Goal: Task Accomplishment & Management: Use online tool/utility

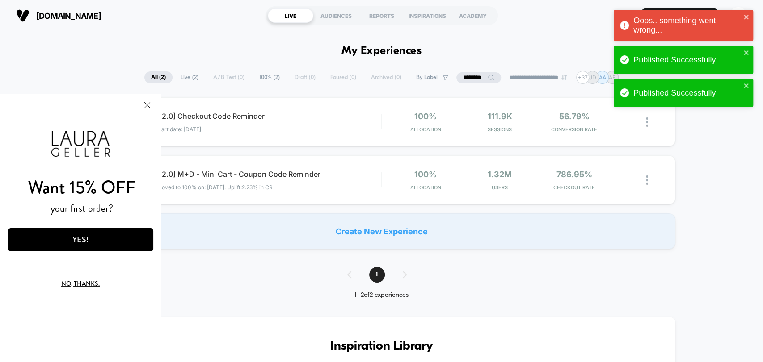
click at [467, 72] on input "********" at bounding box center [478, 77] width 45 height 11
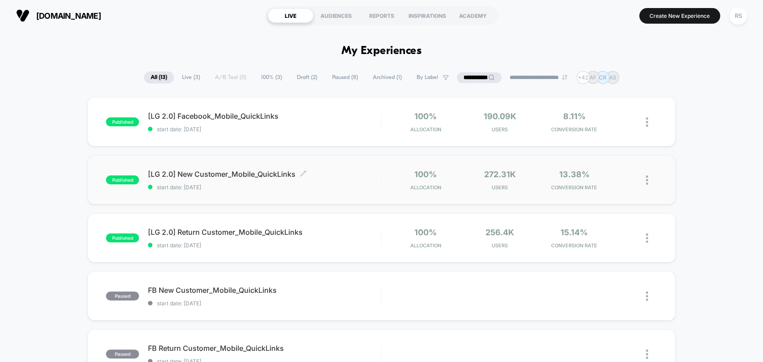
click at [348, 176] on span "[LG 2.0] New Customer_Mobile_QuickLinks Click to edit experience details" at bounding box center [264, 174] width 233 height 9
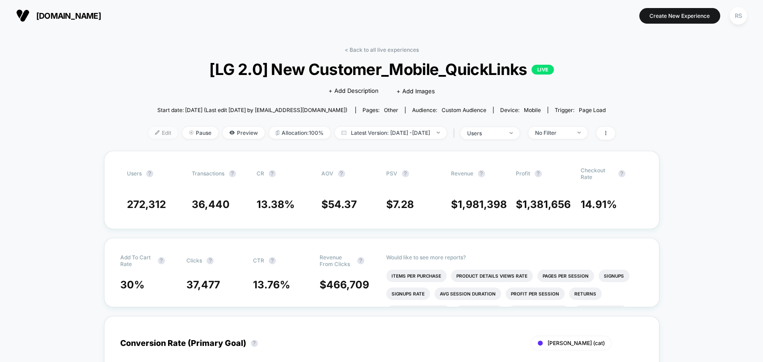
click at [148, 130] on span "Edit" at bounding box center [162, 133] width 29 height 12
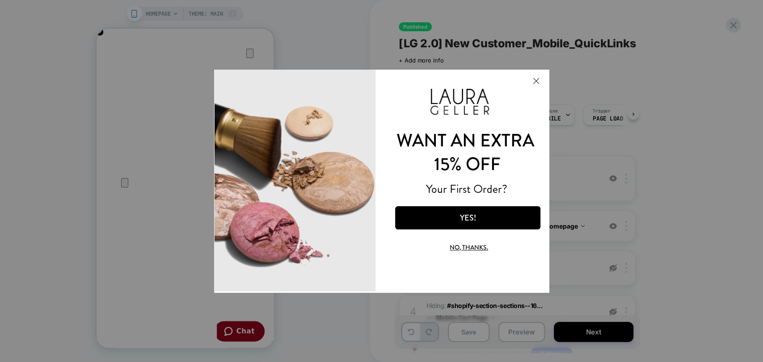
drag, startPoint x: 485, startPoint y: 243, endPoint x: 471, endPoint y: 231, distance: 19.0
click at [485, 243] on button "No, thanks." at bounding box center [467, 246] width 113 height 21
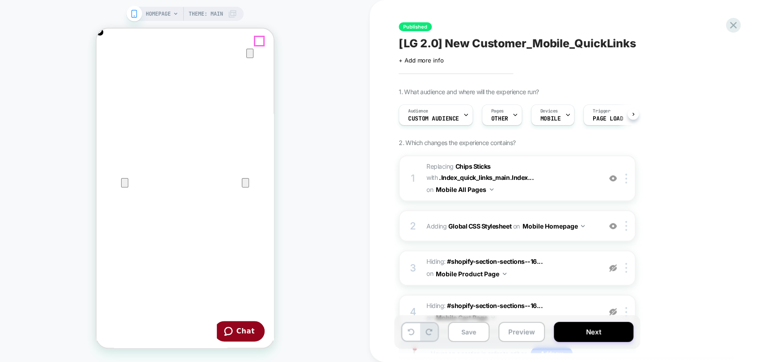
click at [110, 66] on icon "Close" at bounding box center [105, 71] width 11 height 11
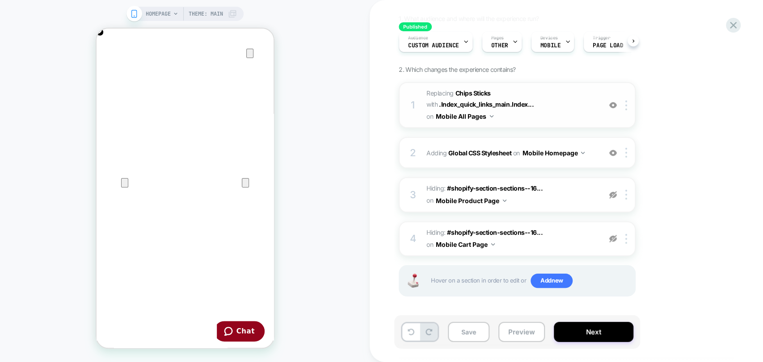
click at [560, 101] on span "#_loomi_addon_1744296288694_dup1744308386_dup1746811754_dup1753886003_dup175390…" at bounding box center [511, 105] width 170 height 35
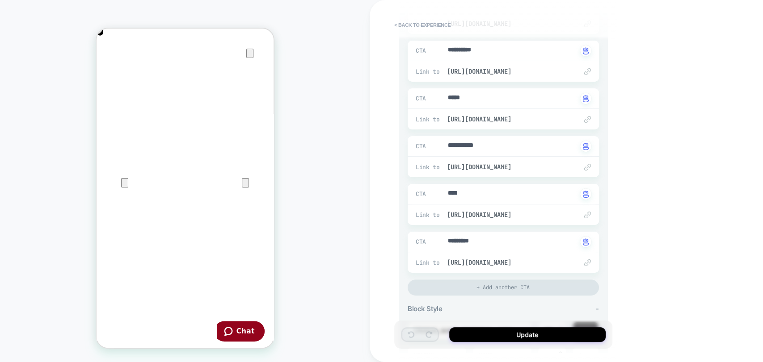
scroll to position [231, 0]
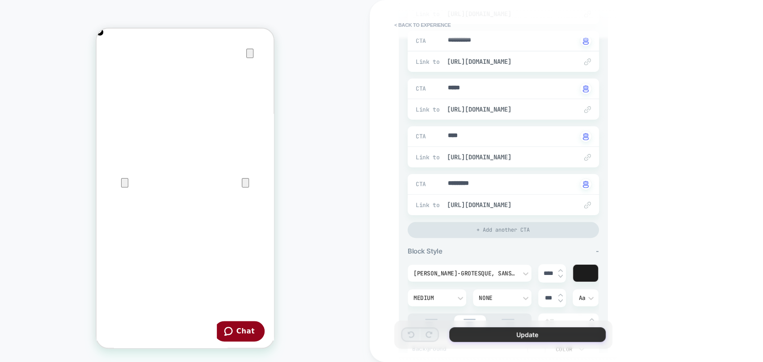
click at [574, 335] on button "Update" at bounding box center [527, 334] width 156 height 15
type textarea "*"
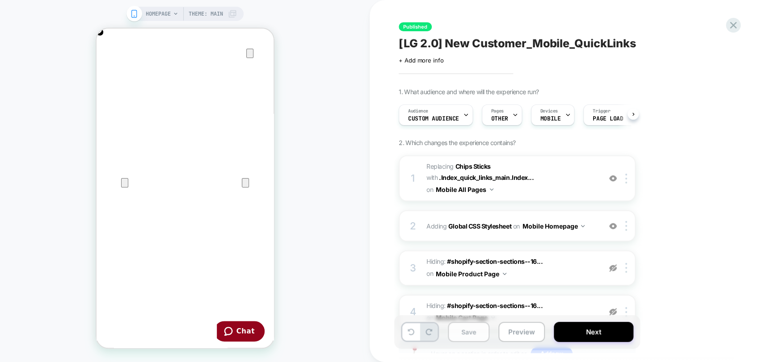
scroll to position [0, 0]
click at [478, 335] on button "Save" at bounding box center [469, 332] width 42 height 20
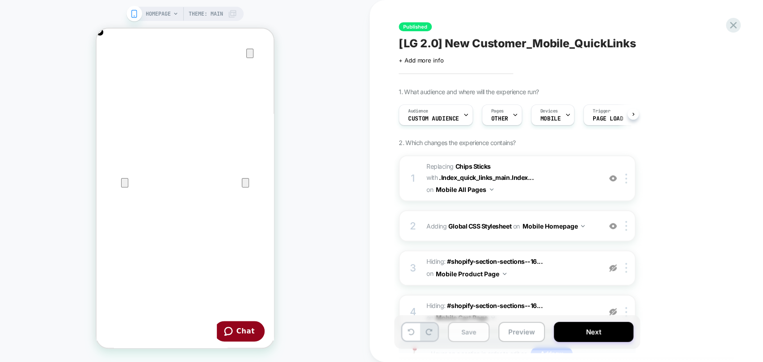
click at [478, 335] on button "Save" at bounding box center [469, 332] width 42 height 20
click at [564, 334] on button "Next" at bounding box center [593, 332] width 80 height 20
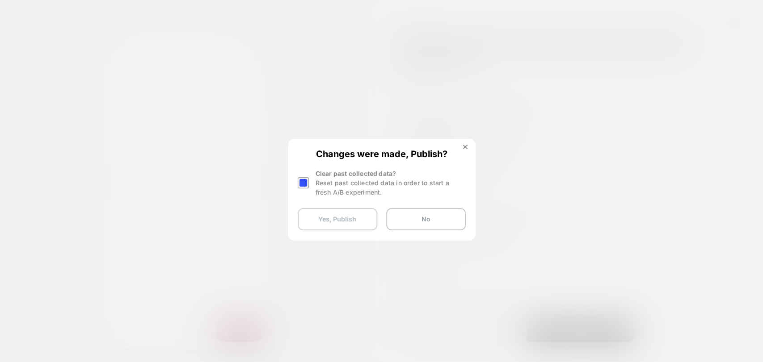
click at [356, 215] on button "Yes, Publish" at bounding box center [338, 219] width 80 height 22
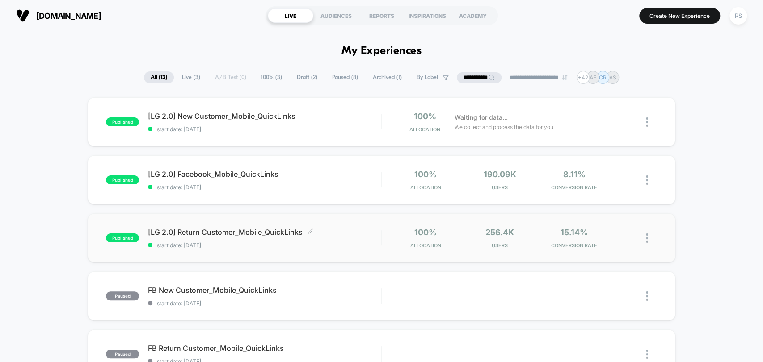
click at [344, 239] on div "[LG 2.0] Return Customer_Mobile_QuickLinks Click to edit experience details Cli…" at bounding box center [264, 238] width 233 height 21
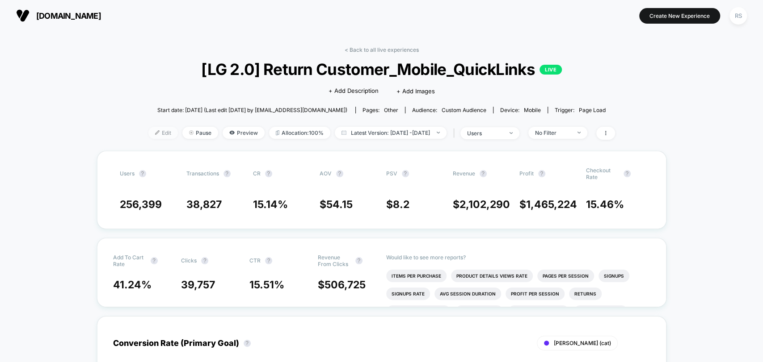
click at [148, 129] on span "Edit" at bounding box center [162, 133] width 29 height 12
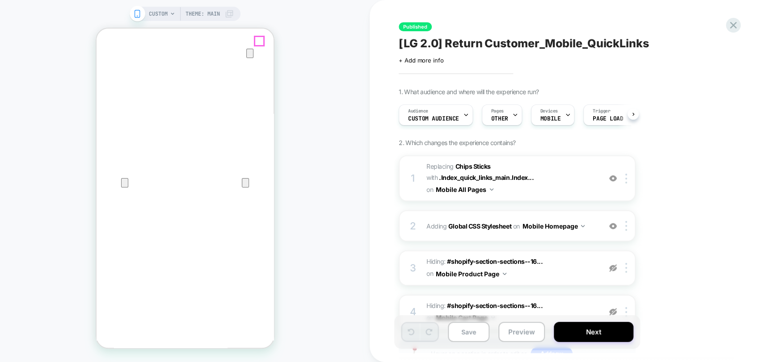
click at [110, 66] on icon "Close" at bounding box center [105, 71] width 11 height 11
click at [571, 185] on span "#_loomi_addon_1744296288694_dup1744308386_dup1746811754_dup1753886003 Replacing…" at bounding box center [511, 178] width 170 height 35
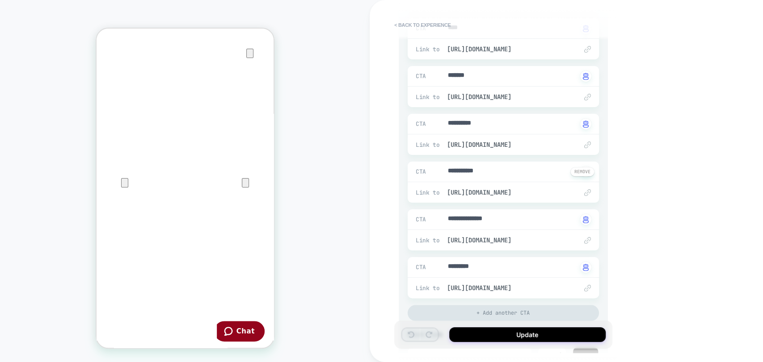
scroll to position [231, 0]
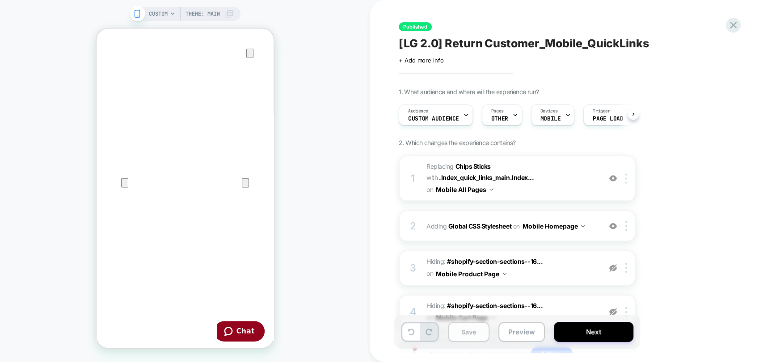
scroll to position [0, 0]
click at [463, 333] on button "Save" at bounding box center [469, 332] width 42 height 20
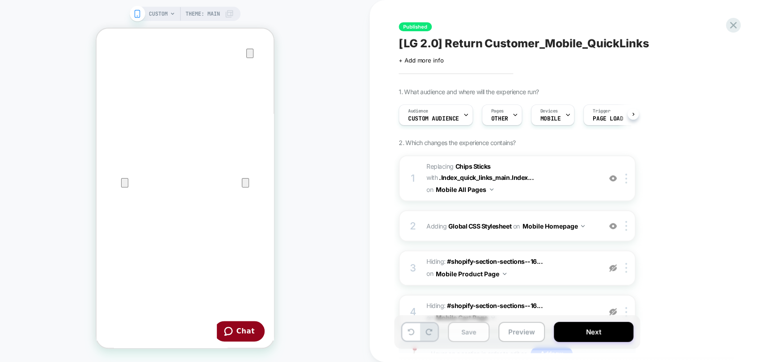
click at [463, 333] on button "Save" at bounding box center [469, 332] width 42 height 20
click at [493, 111] on span "Pages" at bounding box center [497, 111] width 13 height 6
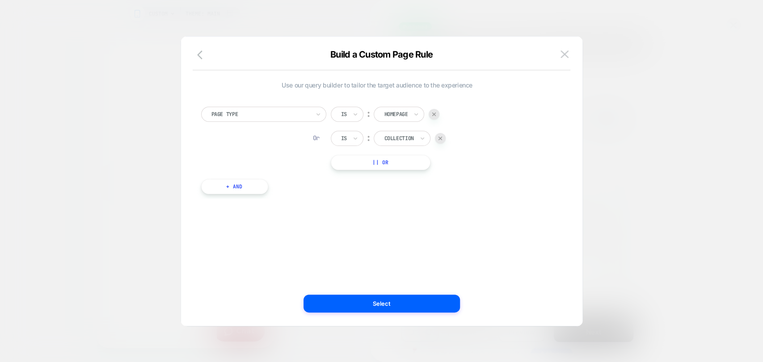
click at [618, 102] on div at bounding box center [381, 181] width 763 height 362
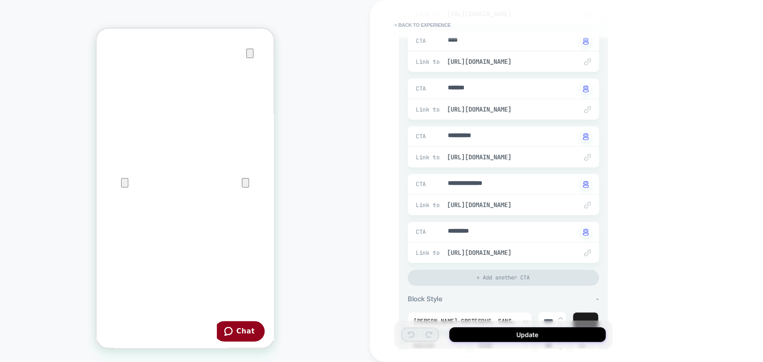
scroll to position [58, 0]
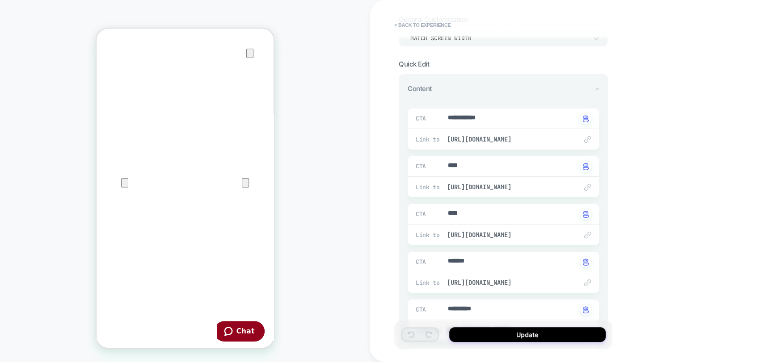
type textarea "*"
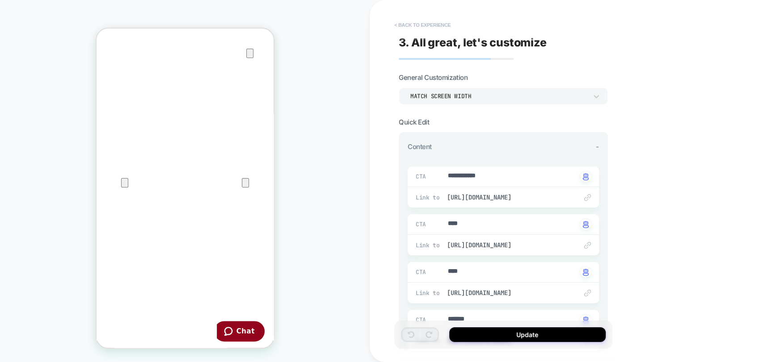
click at [0, 0] on button "< Back to experience" at bounding box center [0, 0] width 0 height 0
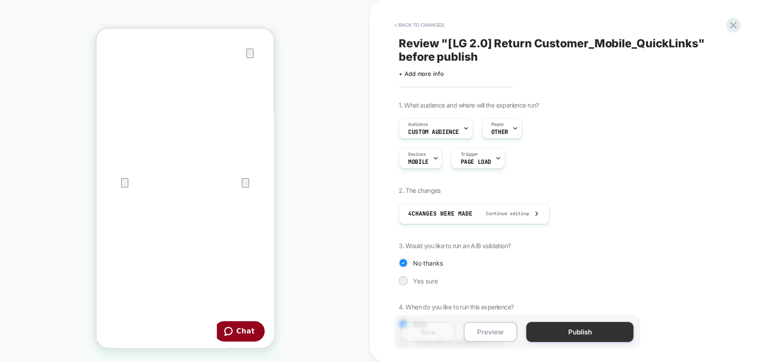
click at [591, 331] on button "Publish" at bounding box center [579, 332] width 107 height 20
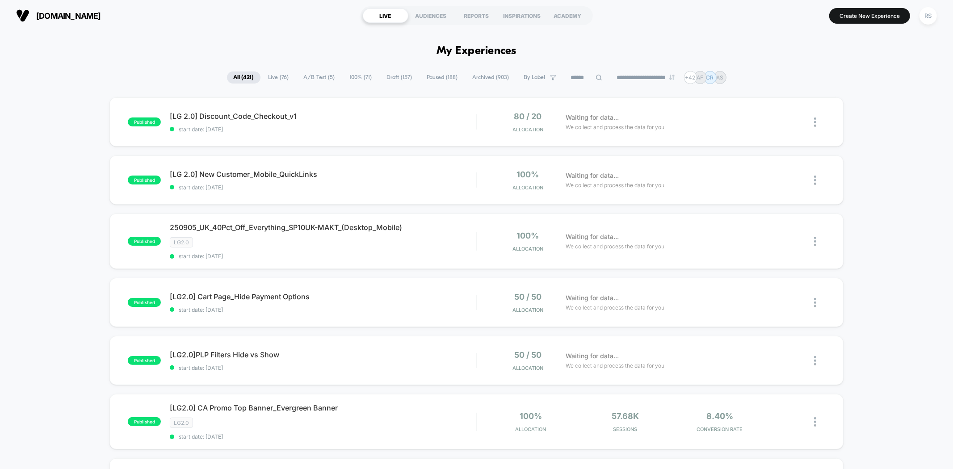
click at [323, 77] on span "A/B Test ( 5 )" at bounding box center [319, 77] width 45 height 12
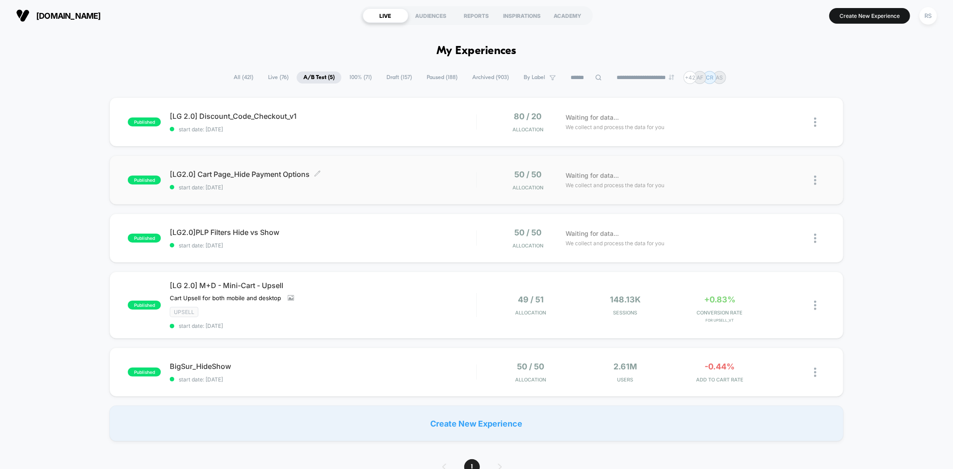
click at [368, 190] on span "start date: [DATE]" at bounding box center [323, 187] width 306 height 7
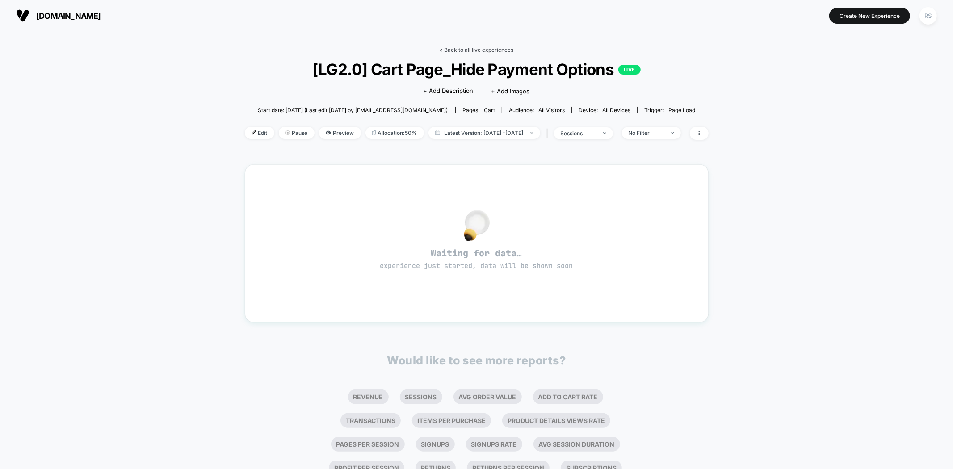
click at [476, 46] on link "< Back to all live experiences" at bounding box center [477, 49] width 74 height 7
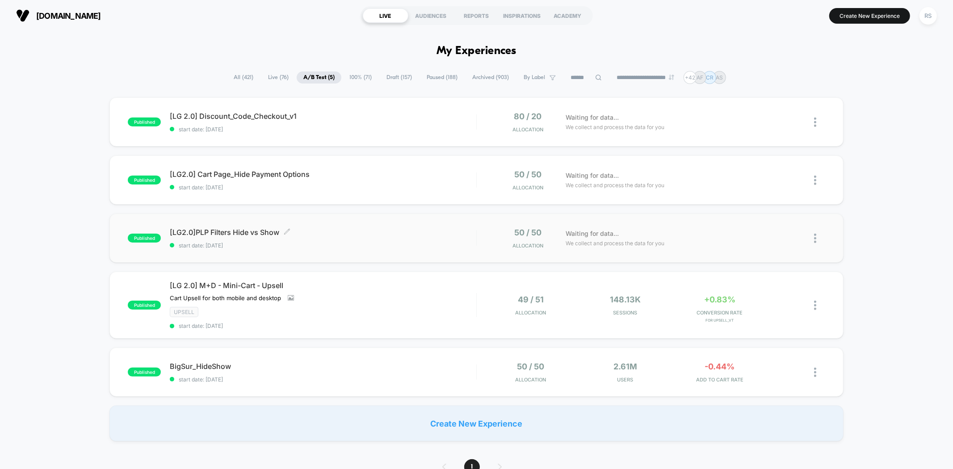
click at [328, 250] on div "published [LG2.0]PLP Filters Hide vs Show Click to edit experience details Clic…" at bounding box center [475, 238] width 733 height 49
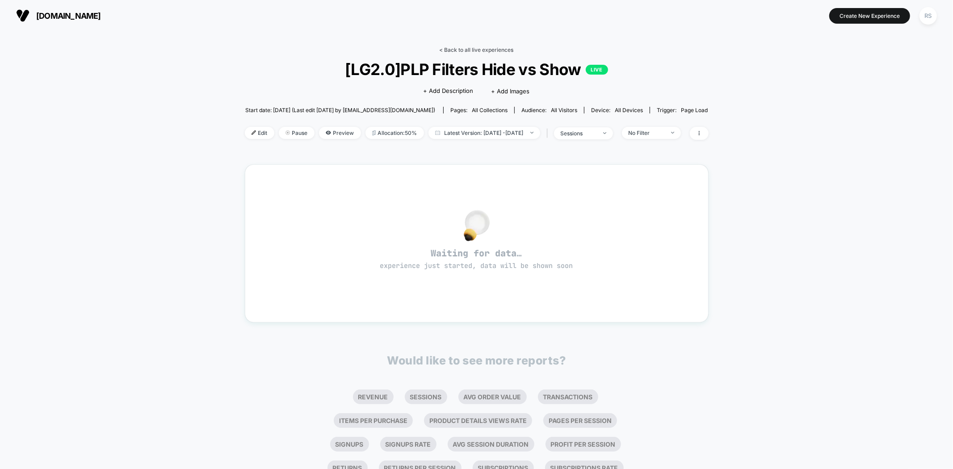
click at [497, 47] on link "< Back to all live experiences" at bounding box center [477, 49] width 74 height 7
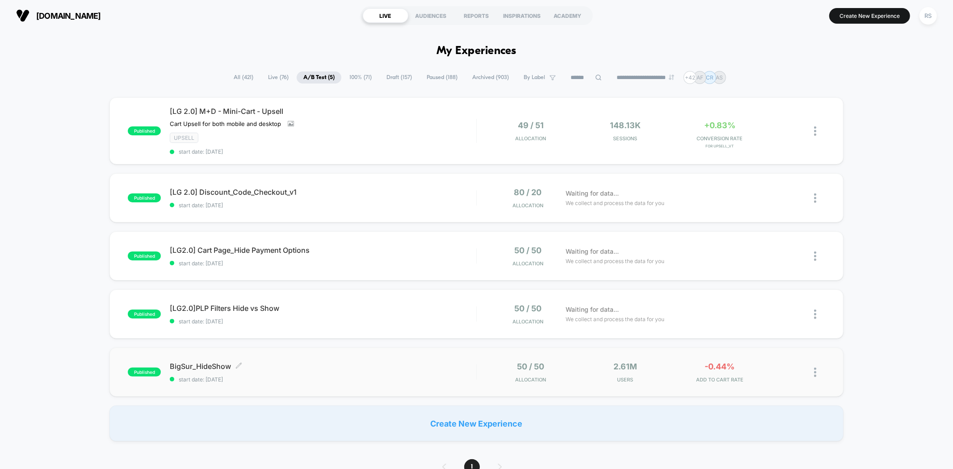
click at [310, 376] on span "start date: [DATE]" at bounding box center [323, 379] width 306 height 7
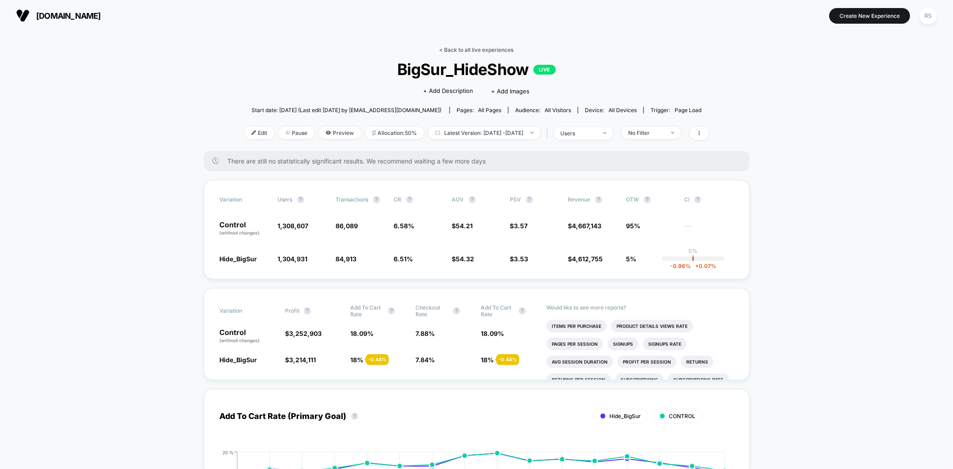
click at [487, 52] on link "< Back to all live experiences" at bounding box center [477, 49] width 74 height 7
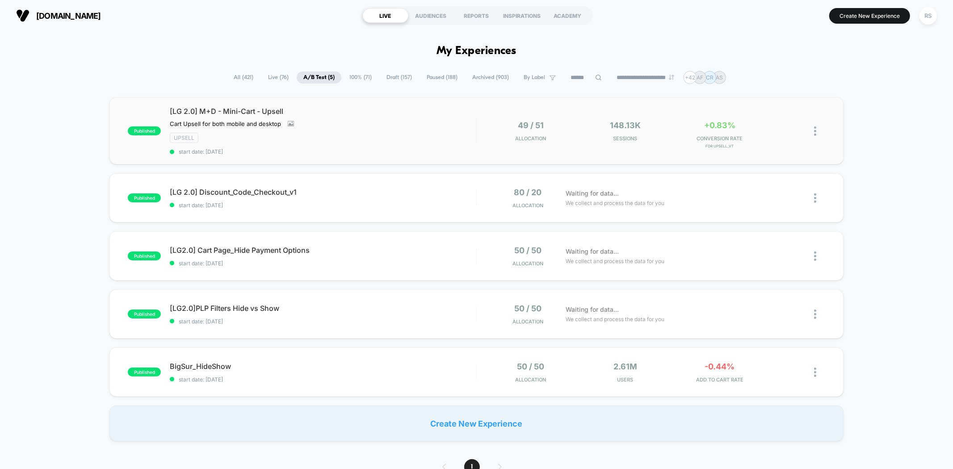
click at [409, 145] on div "[LG 2.0] M+D - Mini-Cart - Upsell Cart Upsell for both mobile and desktop Click…" at bounding box center [323, 131] width 306 height 48
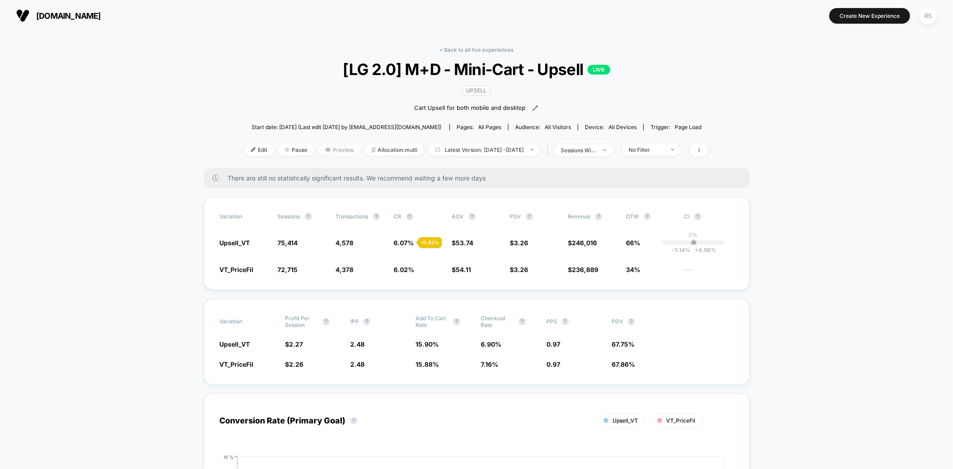
click at [323, 147] on span "Preview" at bounding box center [340, 150] width 42 height 12
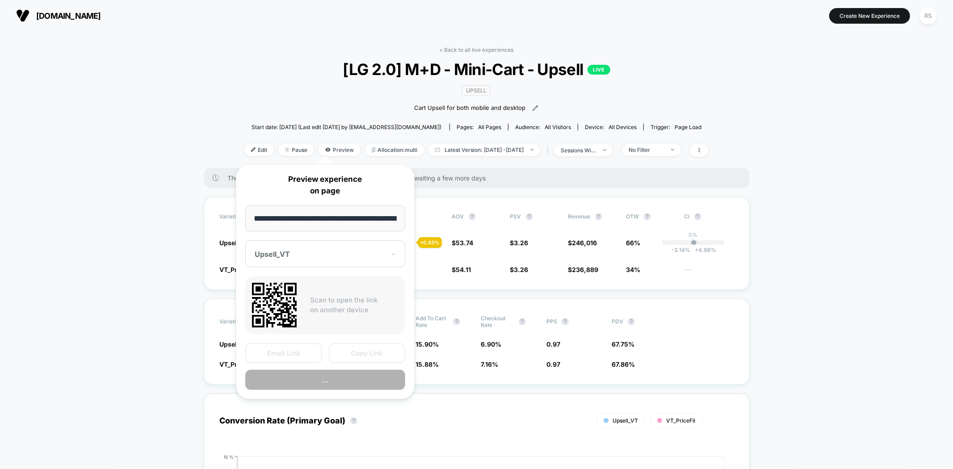
scroll to position [0, 71]
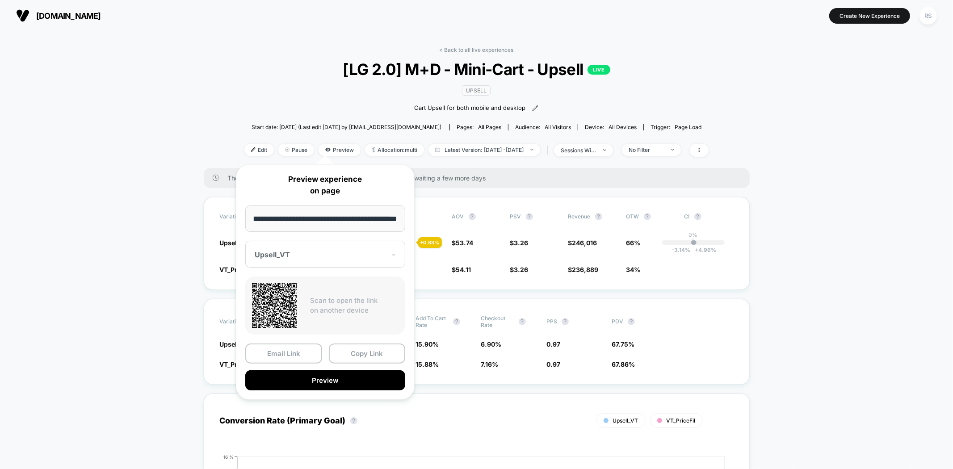
click at [333, 243] on div "Upsell_VT" at bounding box center [325, 254] width 160 height 27
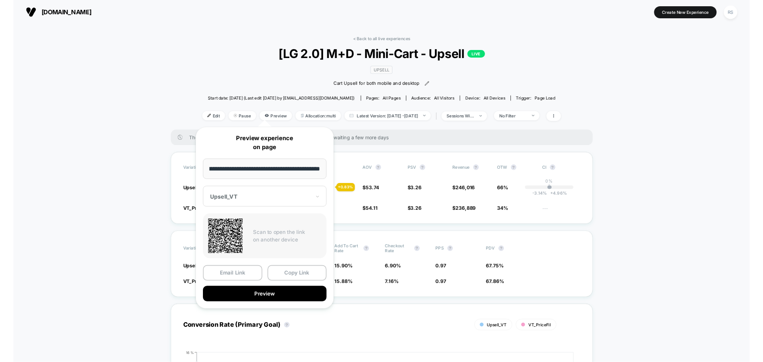
scroll to position [0, 0]
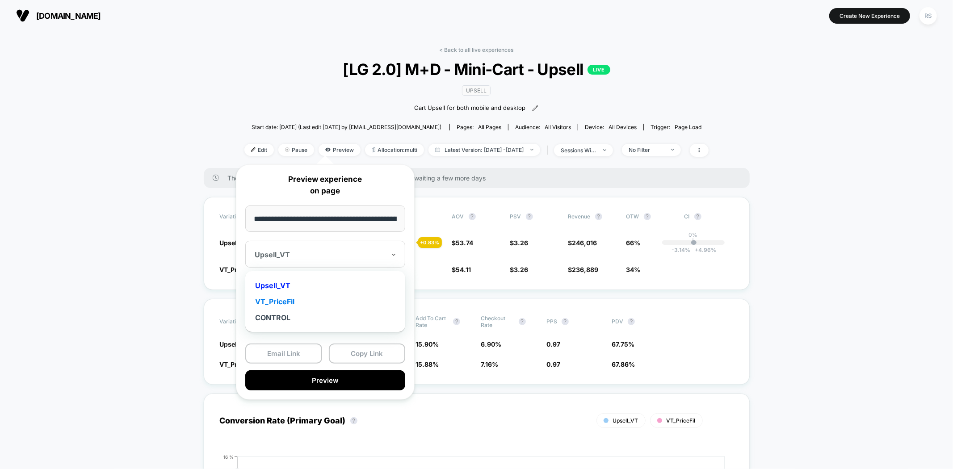
click at [288, 302] on div "VT_PriceFil" at bounding box center [325, 301] width 151 height 16
click at [361, 353] on button "Copy Link" at bounding box center [367, 354] width 77 height 20
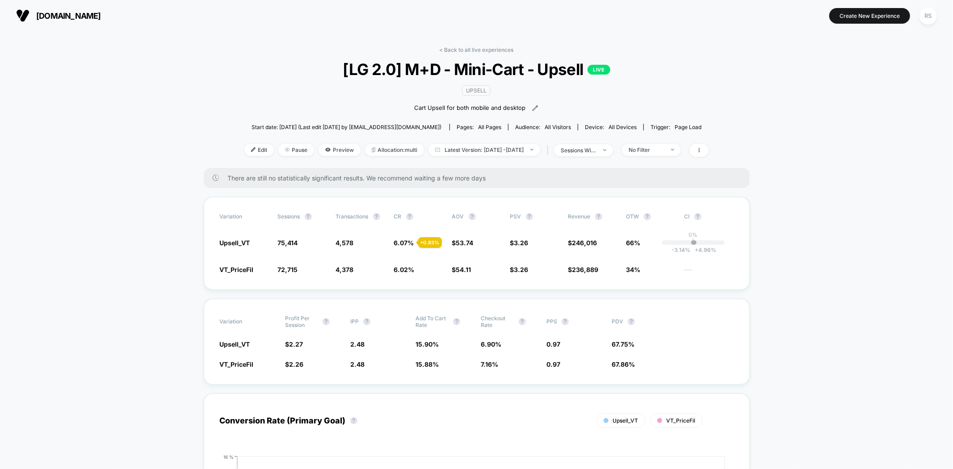
click at [494, 54] on div "< Back to all live experiences [LG 2.0] M+D - Mini-Cart - Upsell LIVE Upsell Ca…" at bounding box center [476, 107] width 464 height 122
click at [465, 48] on link "< Back to all live experiences" at bounding box center [477, 49] width 74 height 7
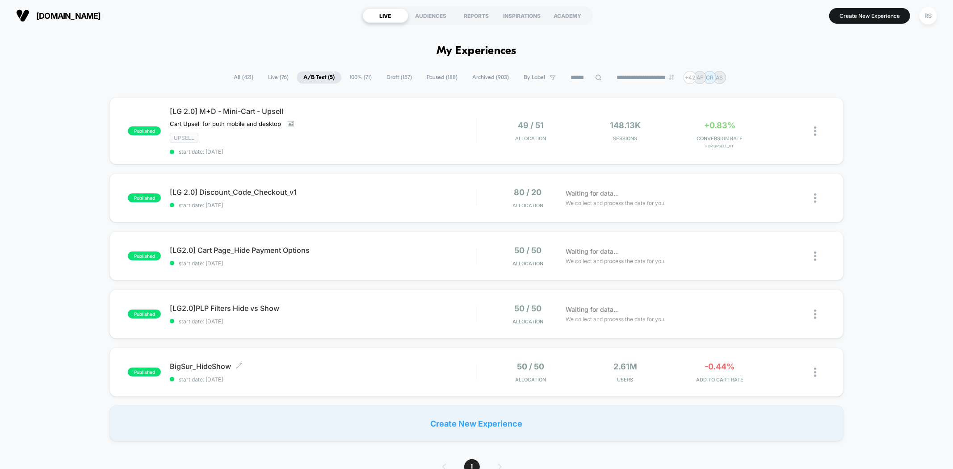
click at [354, 371] on div "BigSur_HideShow Click to edit experience details Click to edit experience detai…" at bounding box center [323, 372] width 306 height 21
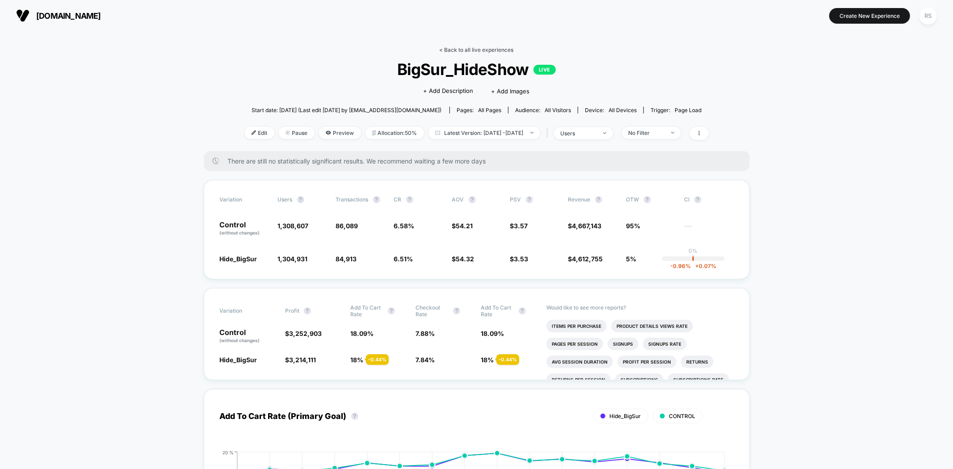
click at [474, 52] on link "< Back to all live experiences" at bounding box center [477, 49] width 74 height 7
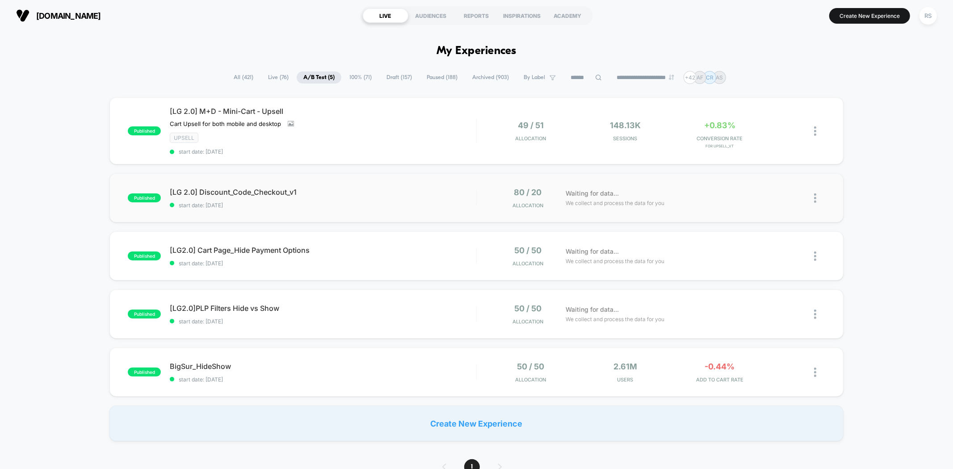
click at [360, 184] on div "published [LG 2.0] Discount_Code_Checkout_v1 start date: 9/4/2025 80 / 20 Alloc…" at bounding box center [475, 197] width 733 height 49
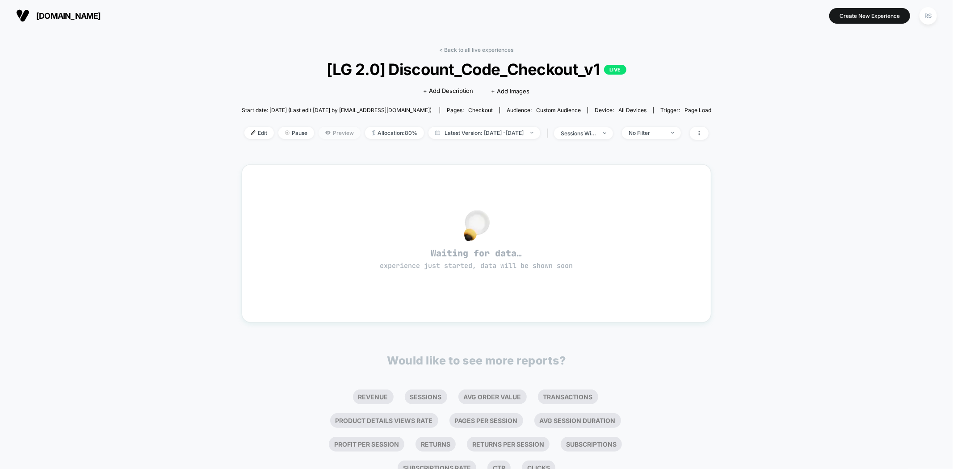
click at [325, 133] on icon at bounding box center [327, 133] width 5 height 4
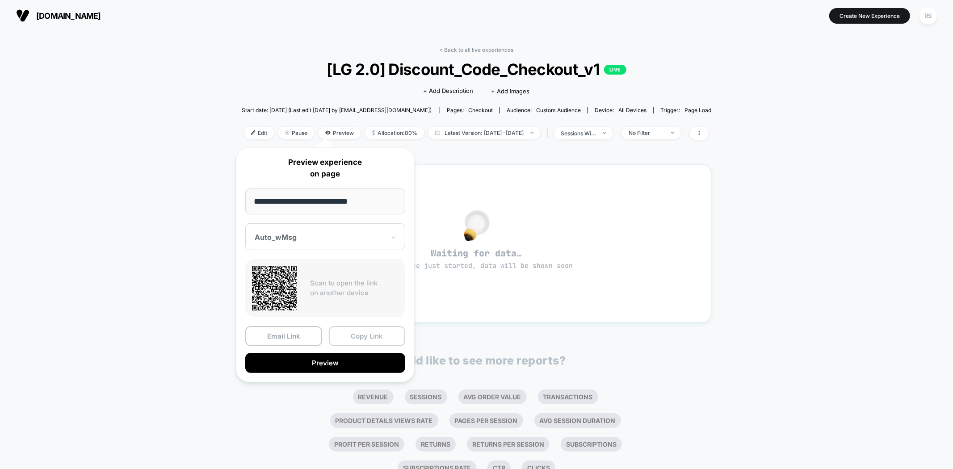
click at [369, 338] on button "Copy Link" at bounding box center [367, 336] width 77 height 20
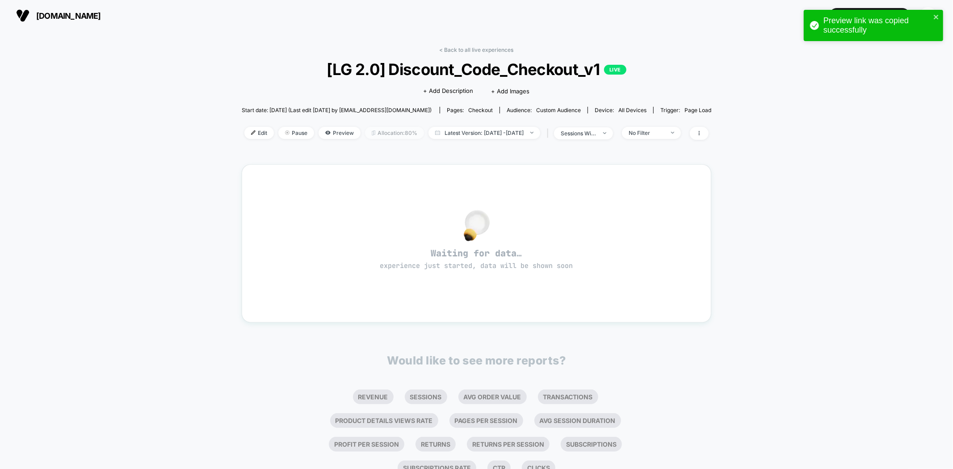
click at [367, 134] on span "Allocation: 80%" at bounding box center [394, 133] width 59 height 12
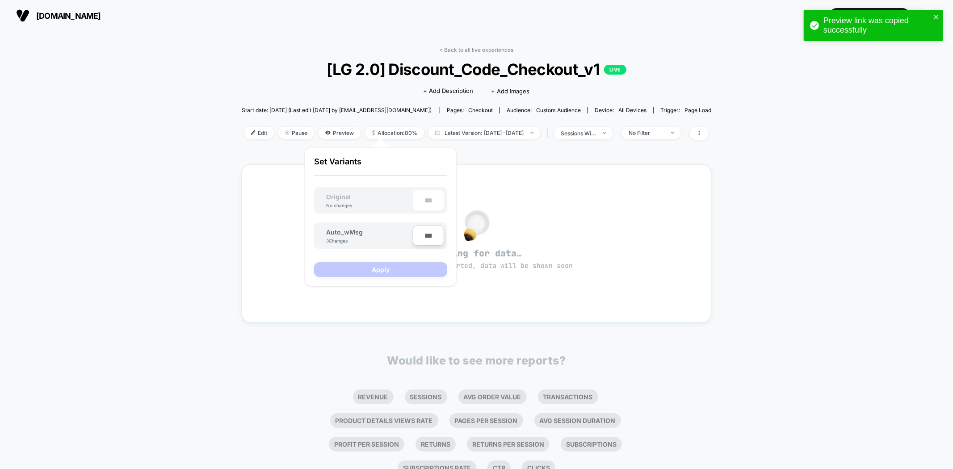
click at [143, 233] on div "< Back to all live experiences [LG 2.0] Discount_Code_Checkout_v1 LIVE Click to…" at bounding box center [476, 268] width 953 height 475
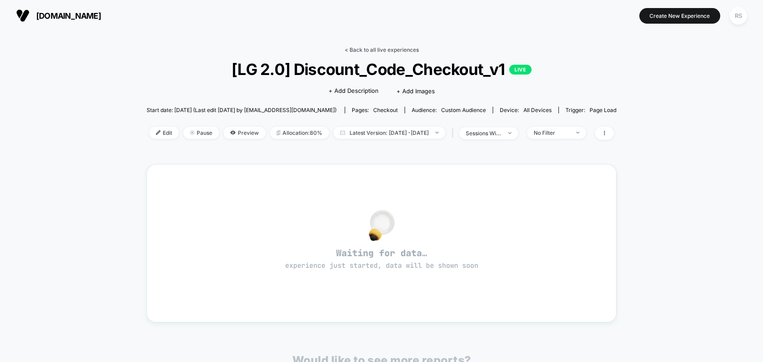
click at [383, 51] on link "< Back to all live experiences" at bounding box center [381, 49] width 74 height 7
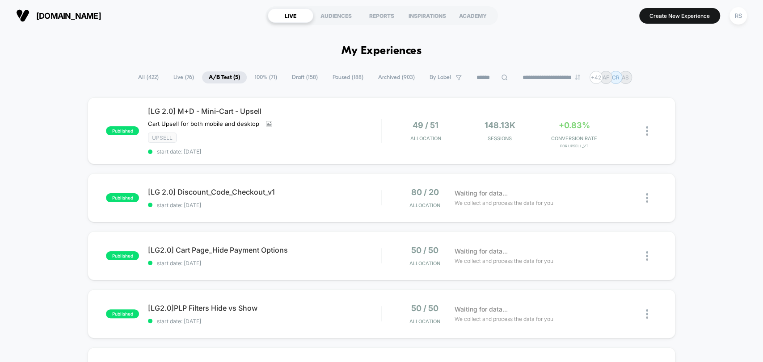
click at [139, 76] on span "All ( 422 )" at bounding box center [148, 77] width 34 height 12
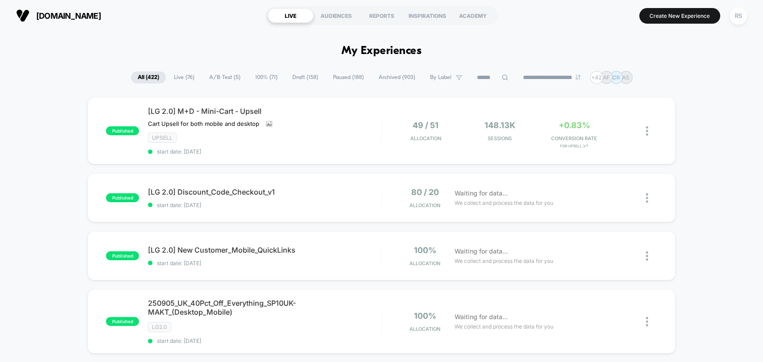
click at [476, 80] on input at bounding box center [492, 77] width 45 height 11
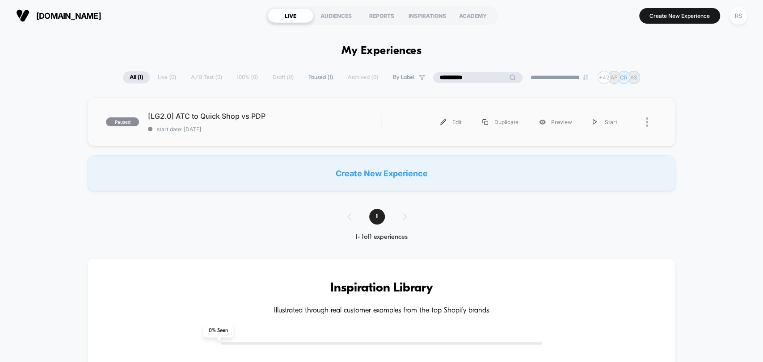
type input "**********"
click at [383, 123] on div "Edit Duplicate Preview Start" at bounding box center [518, 122] width 275 height 20
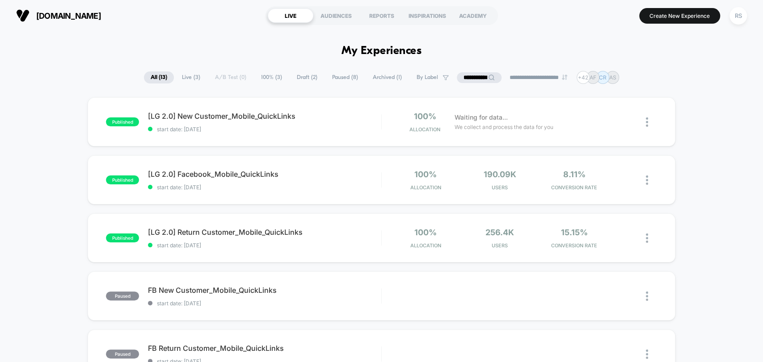
click at [473, 75] on input "**********" at bounding box center [479, 77] width 45 height 11
click at [473, 75] on input "**********" at bounding box center [478, 77] width 89 height 11
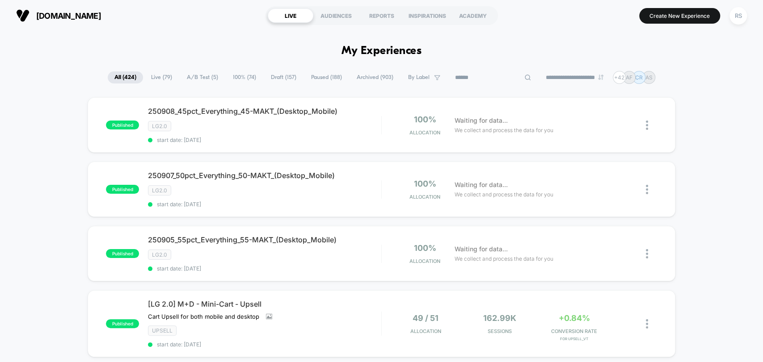
click at [227, 83] on span "A/B Test ( 5 )" at bounding box center [224, 77] width 45 height 12
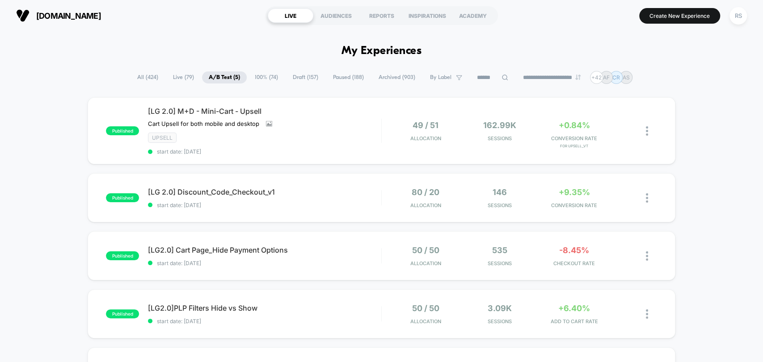
click at [181, 73] on span "Live ( 79 )" at bounding box center [183, 77] width 34 height 12
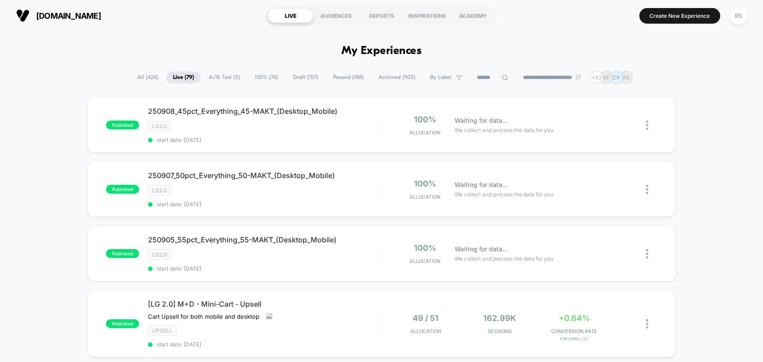
click at [226, 80] on span "A/B Test ( 5 )" at bounding box center [224, 77] width 45 height 12
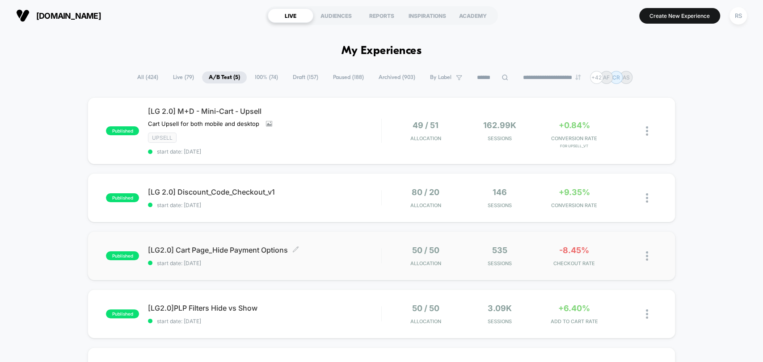
click at [350, 254] on div "[LG2.0] Cart Page_Hide Payment Options Click to edit experience details Click t…" at bounding box center [264, 256] width 233 height 21
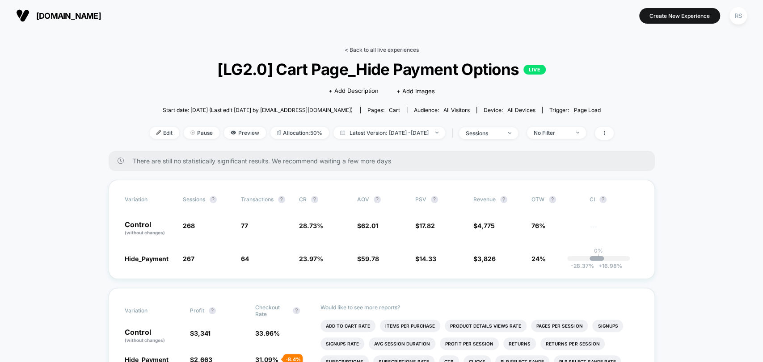
click at [359, 47] on link "< Back to all live experiences" at bounding box center [381, 49] width 74 height 7
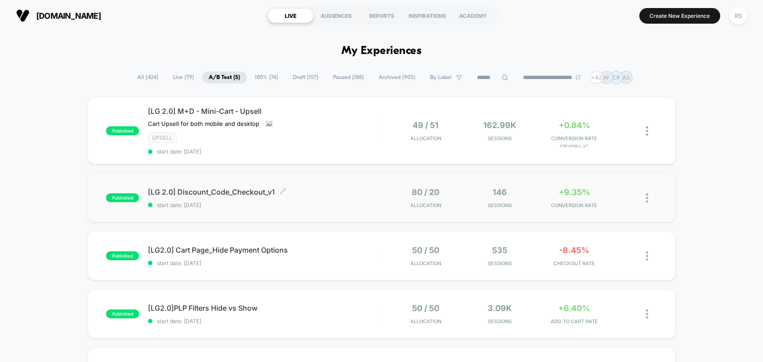
click at [335, 192] on span "[LG 2.0] Discount_Code_Checkout_v1 Click to edit experience details" at bounding box center [264, 192] width 233 height 9
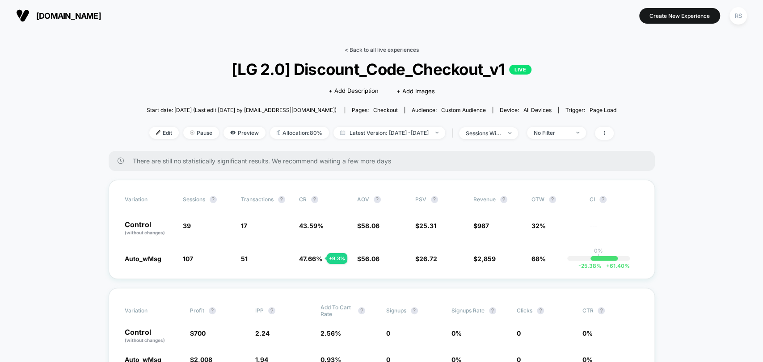
click at [377, 48] on link "< Back to all live experiences" at bounding box center [381, 49] width 74 height 7
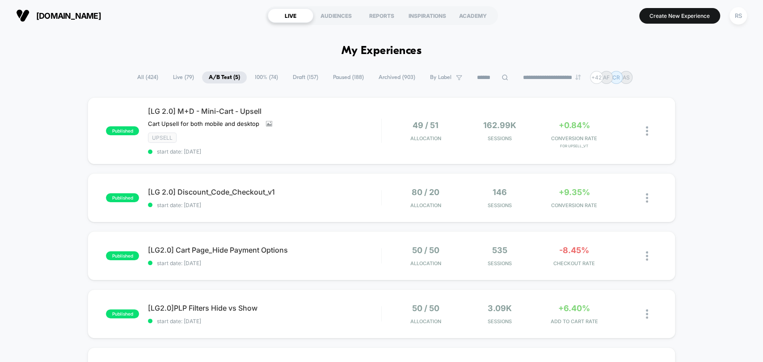
click at [145, 72] on span "All ( 424 )" at bounding box center [147, 77] width 34 height 12
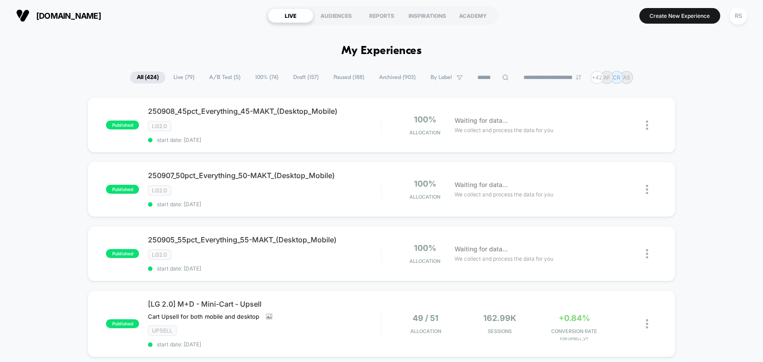
click at [474, 82] on input at bounding box center [492, 77] width 45 height 11
type input "*"
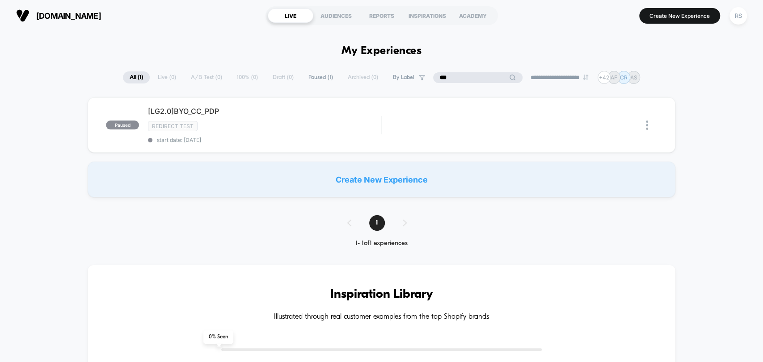
type input "***"
